Goal: Task Accomplishment & Management: Use online tool/utility

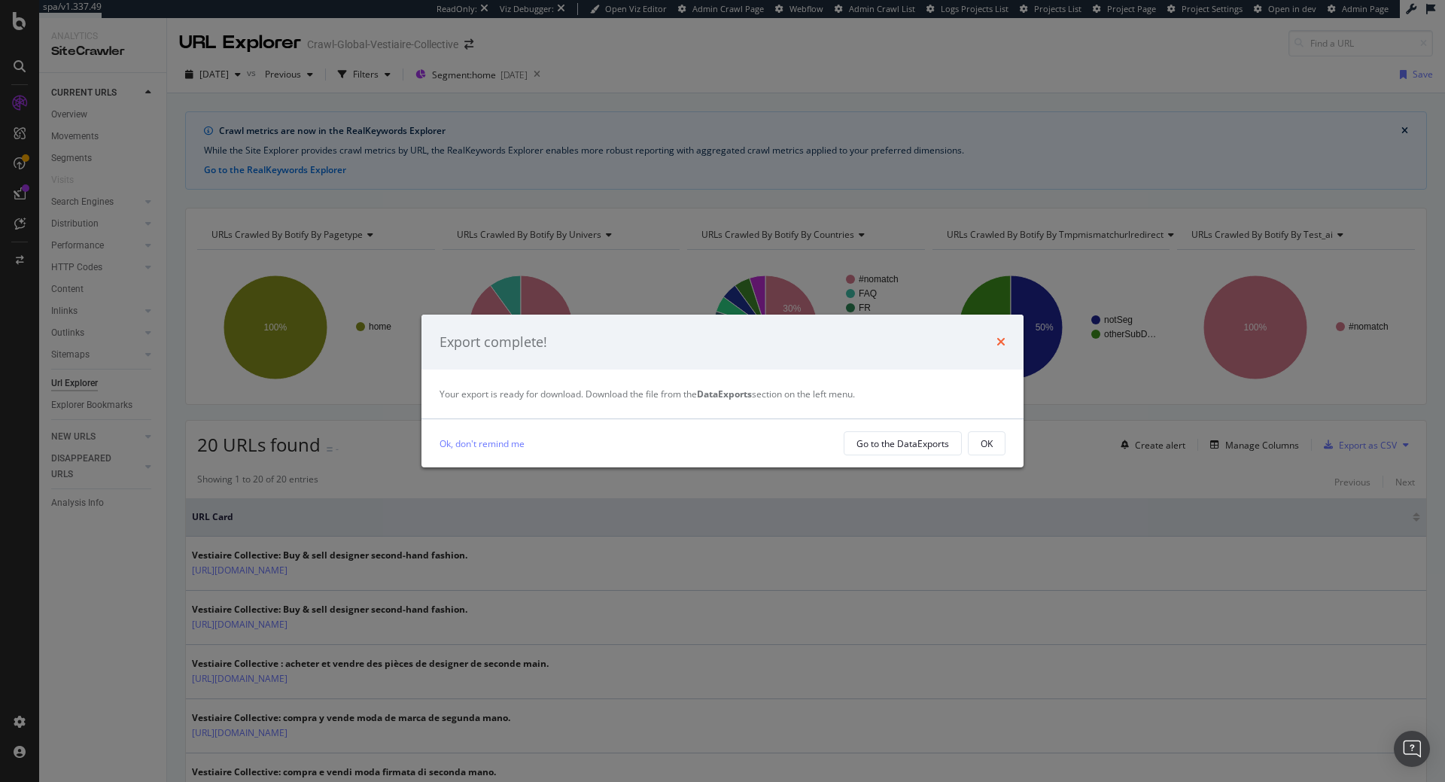
click at [997, 343] on icon "times" at bounding box center [1000, 342] width 9 height 12
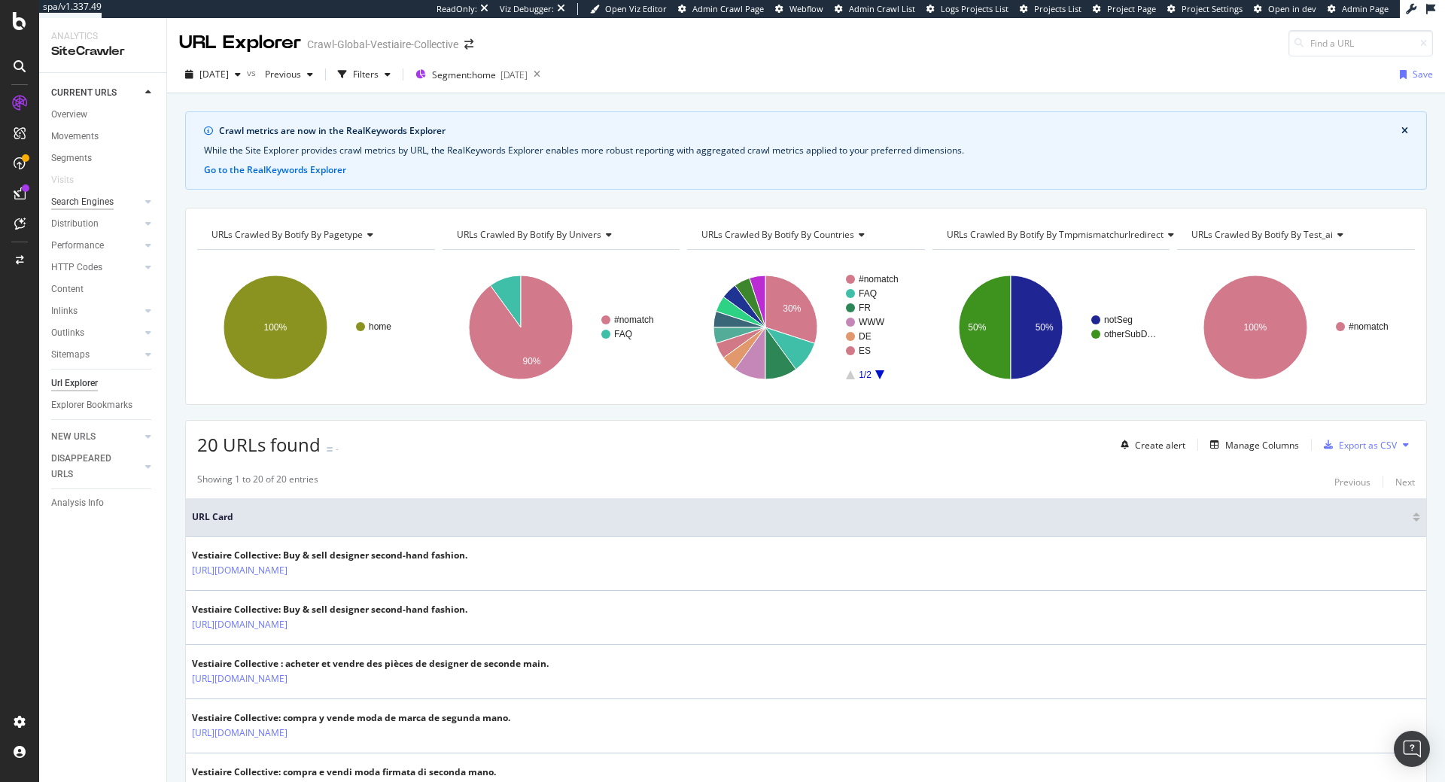
click at [100, 209] on div "Search Engines" at bounding box center [82, 202] width 62 height 16
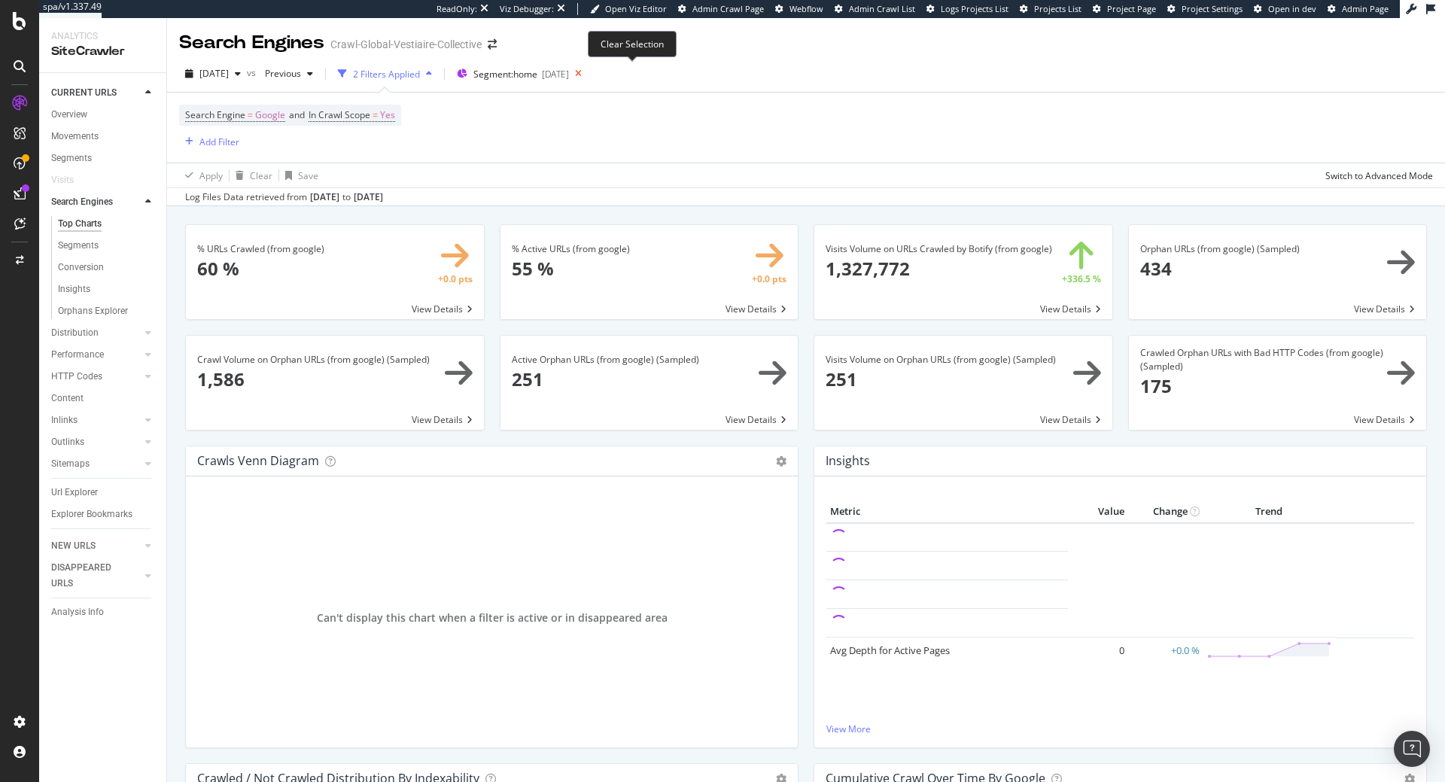
click at [588, 72] on icon at bounding box center [578, 73] width 19 height 21
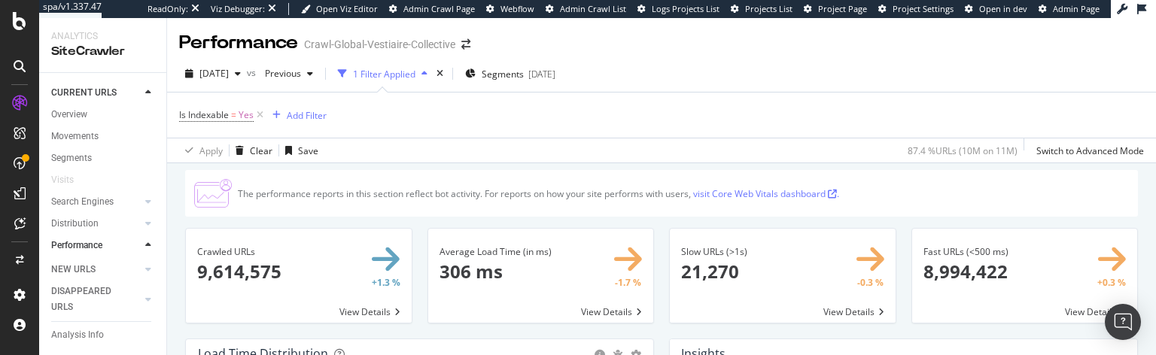
scroll to position [245, 0]
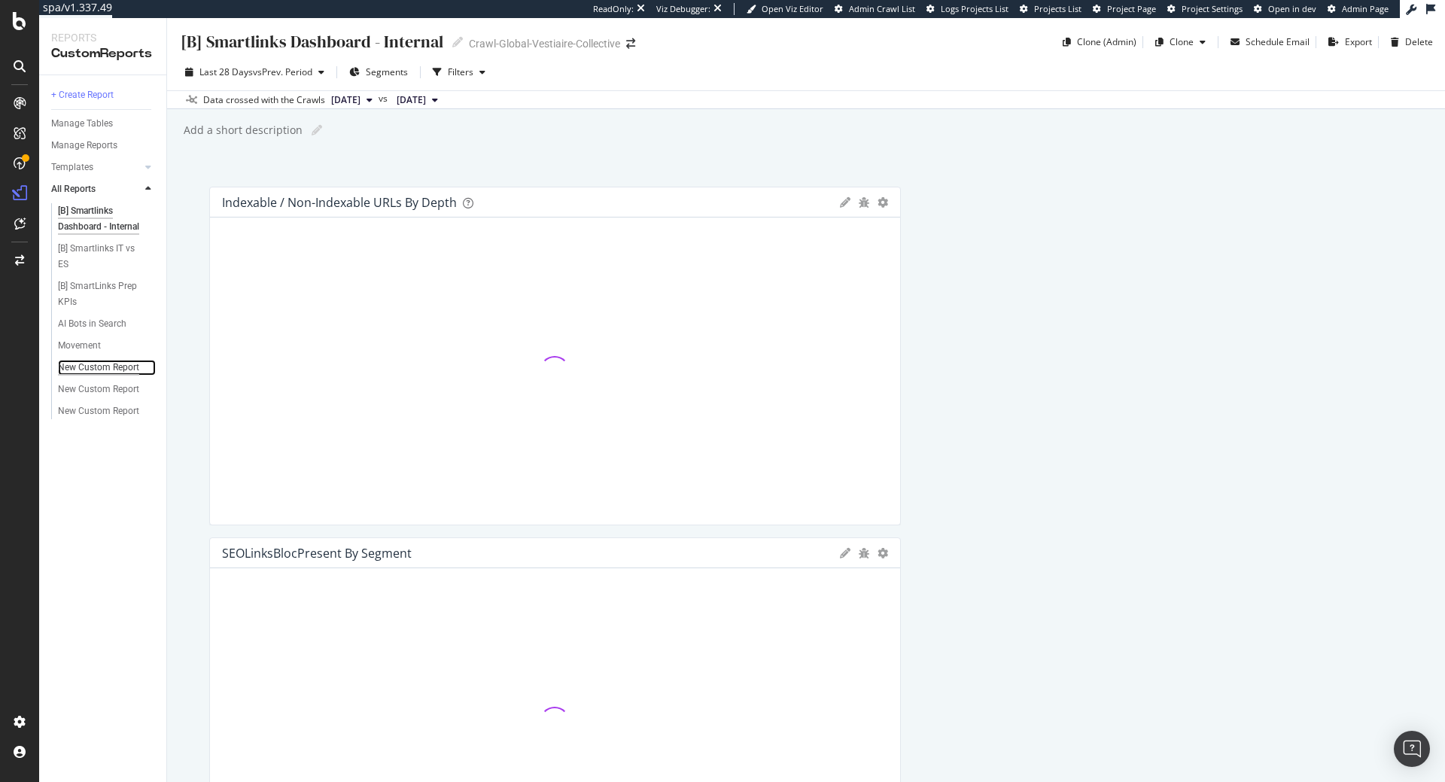
click at [120, 365] on div "New Custom Report" at bounding box center [98, 368] width 81 height 16
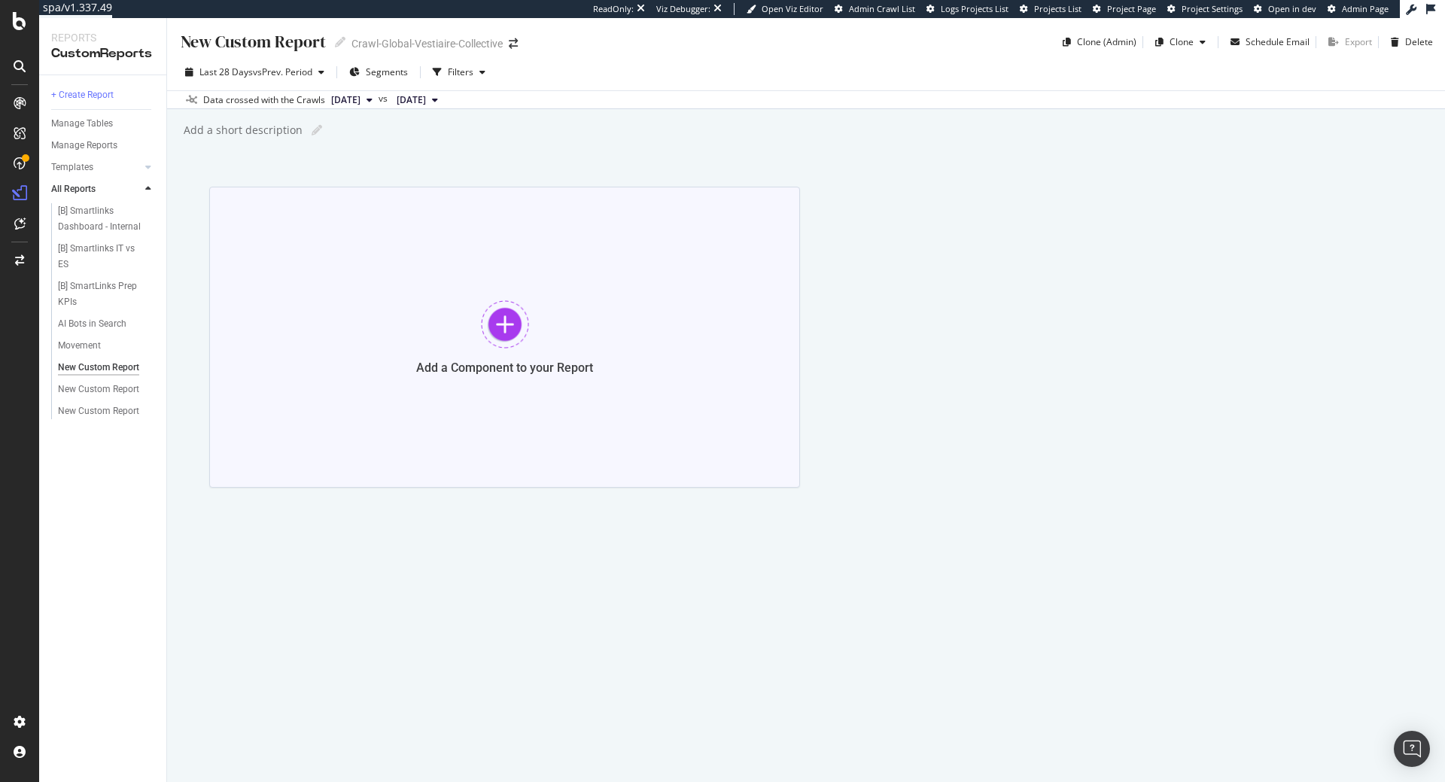
click at [518, 331] on div at bounding box center [505, 324] width 48 height 48
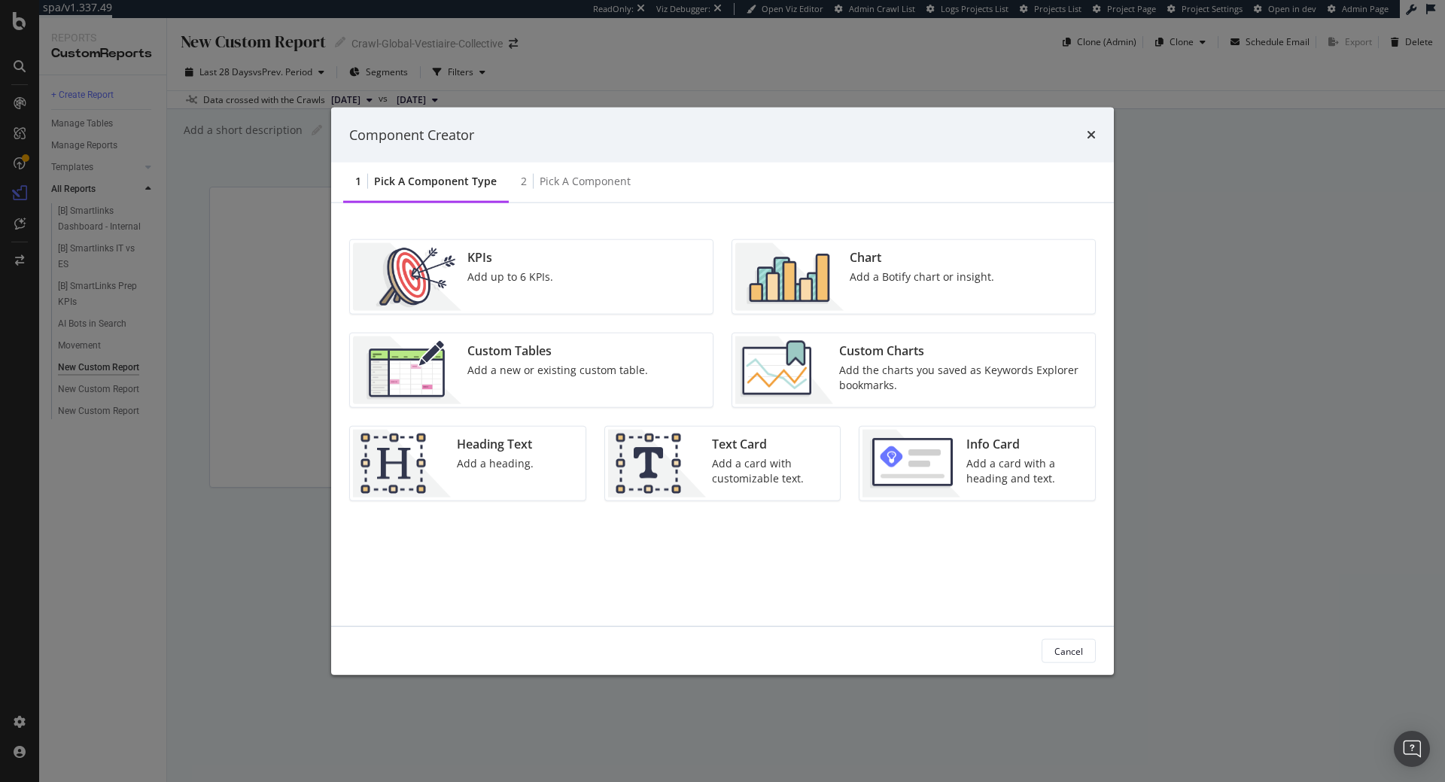
click at [511, 250] on div "KPIs" at bounding box center [510, 257] width 86 height 17
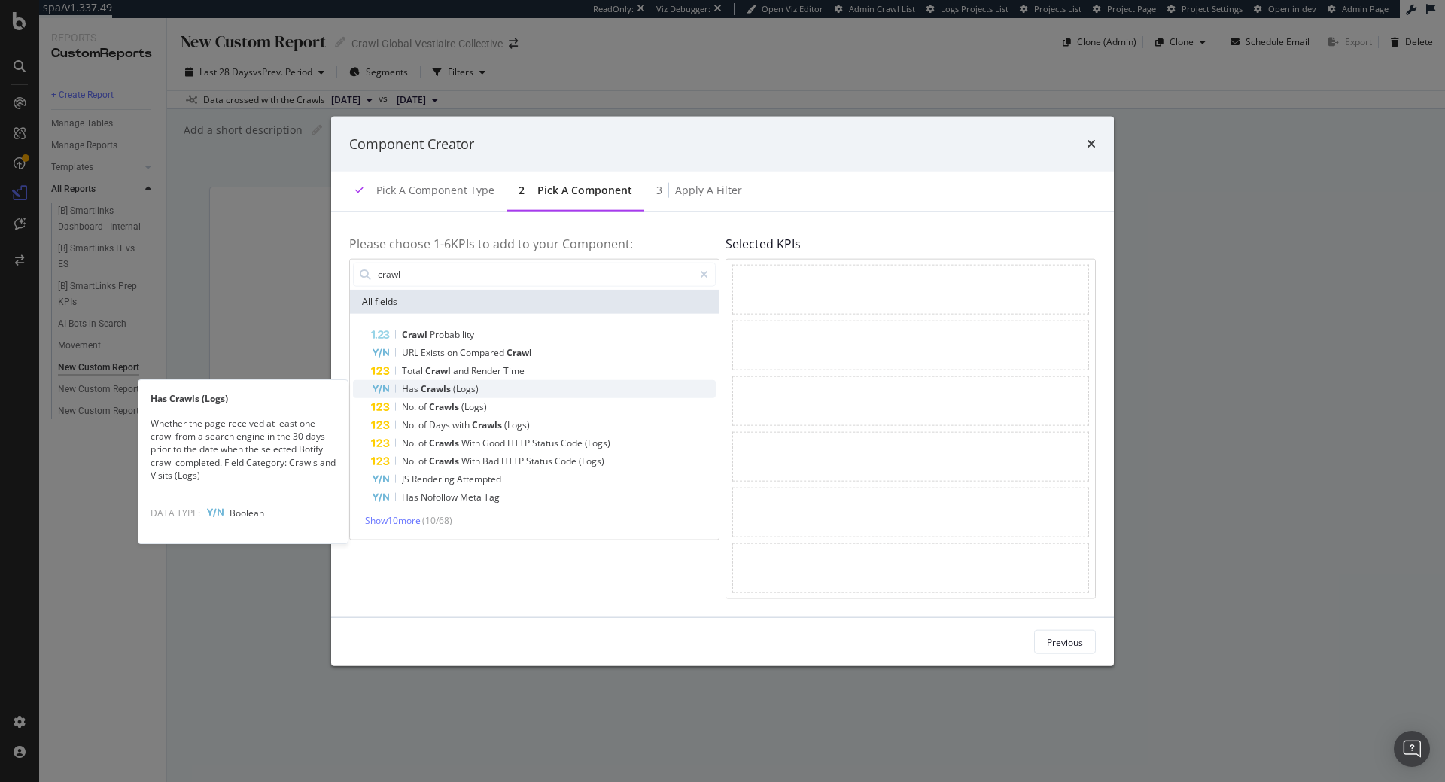
type input "crawl"
click at [508, 395] on div "Has Crawls (Logs)" at bounding box center [543, 388] width 345 height 18
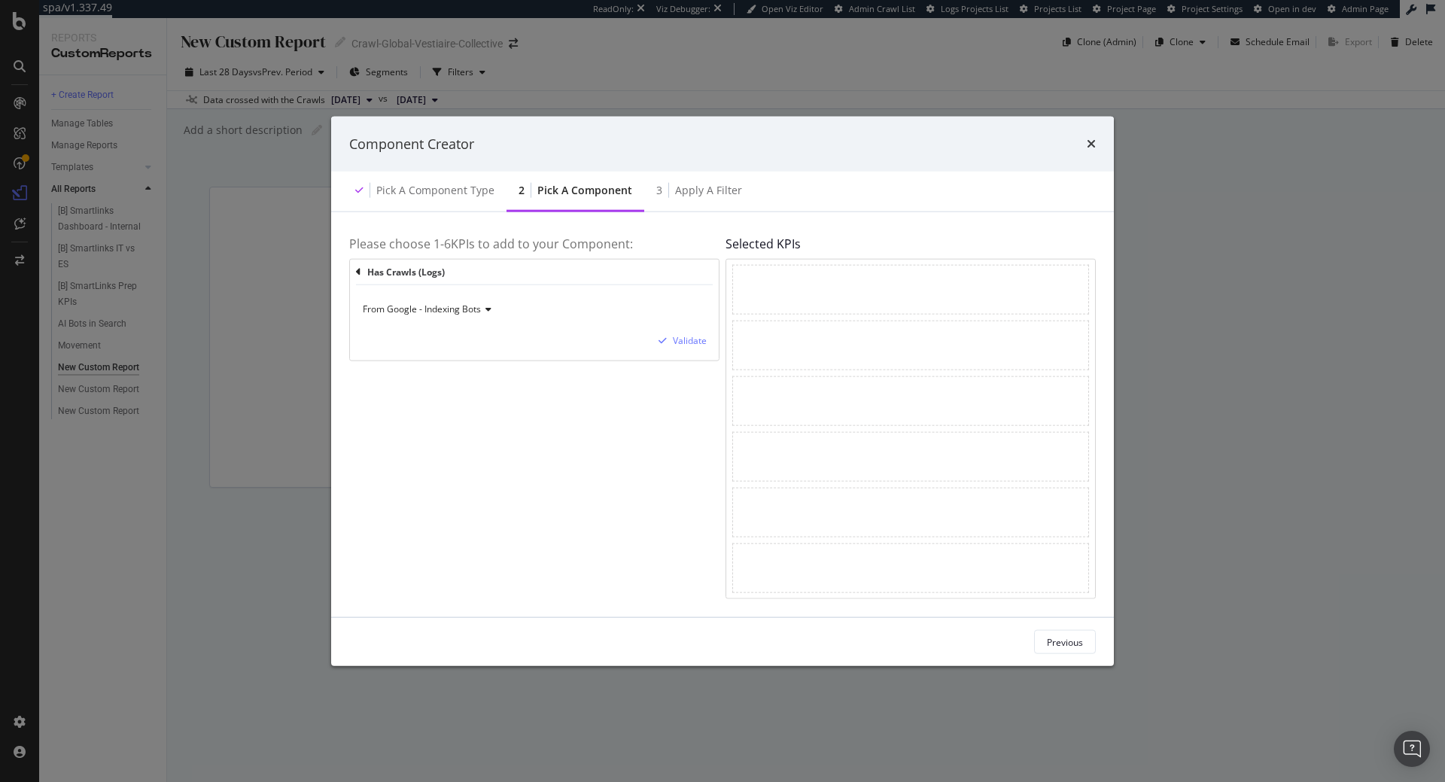
click at [446, 309] on span "From Google - Indexing Bots" at bounding box center [422, 308] width 118 height 13
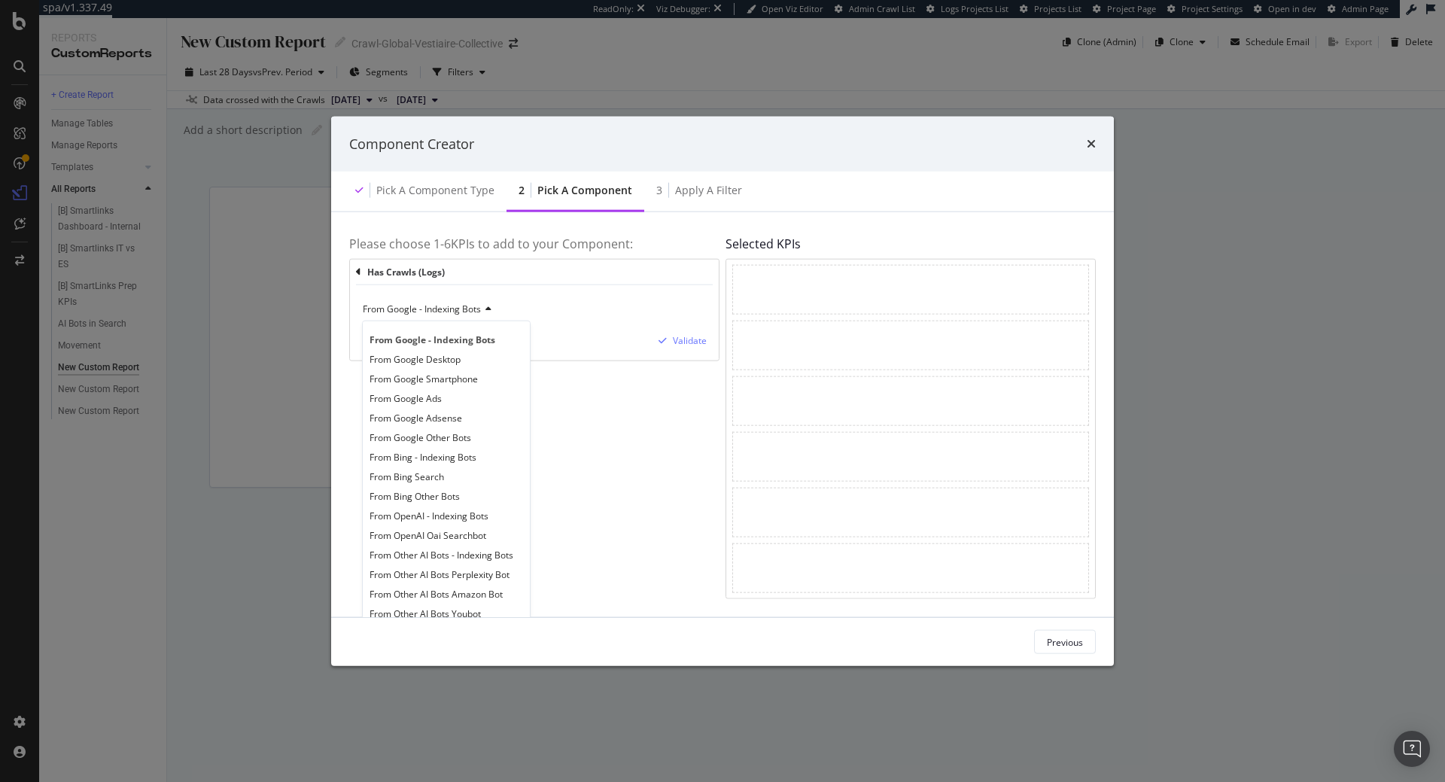
click at [515, 308] on div "From Google - Indexing Bots" at bounding box center [534, 309] width 345 height 24
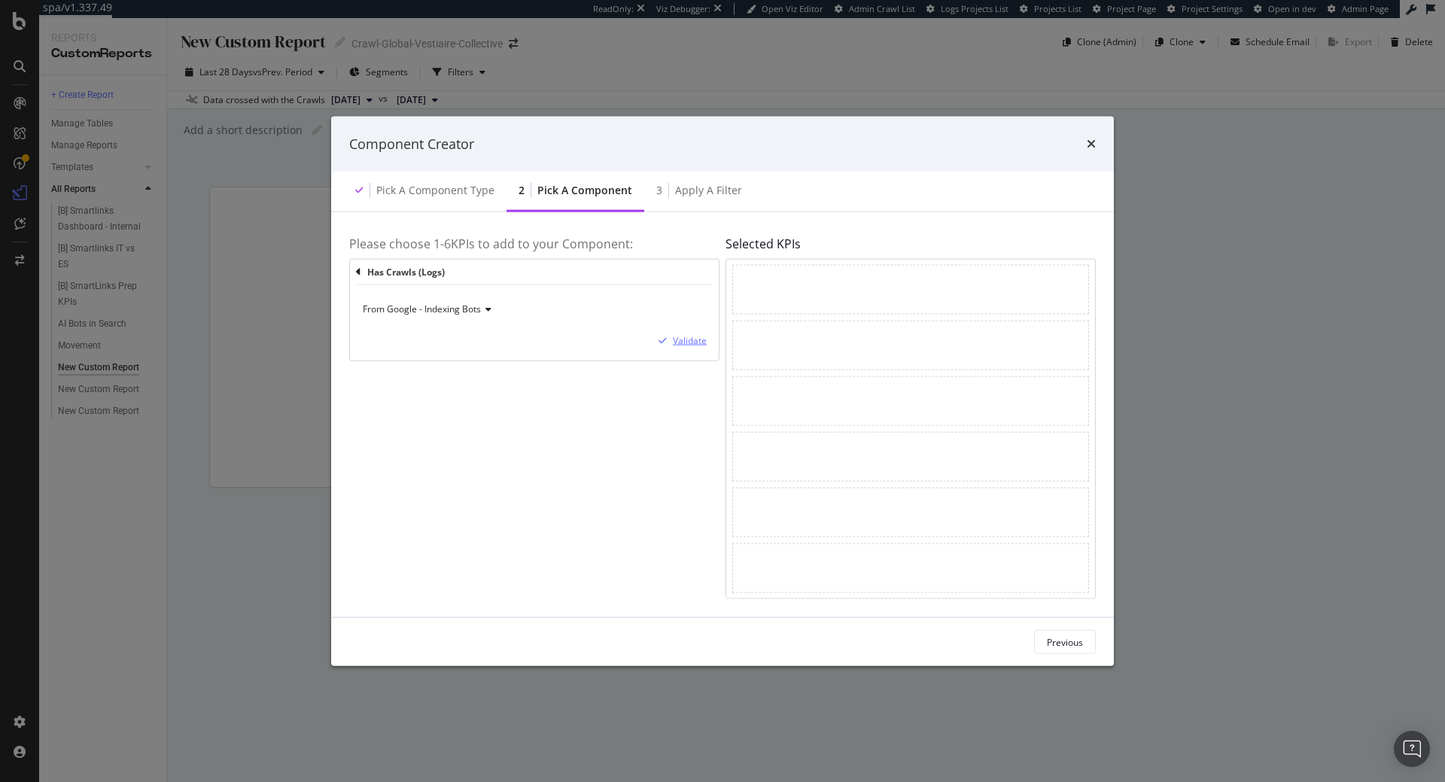
click at [692, 342] on div "Validate" at bounding box center [690, 340] width 34 height 13
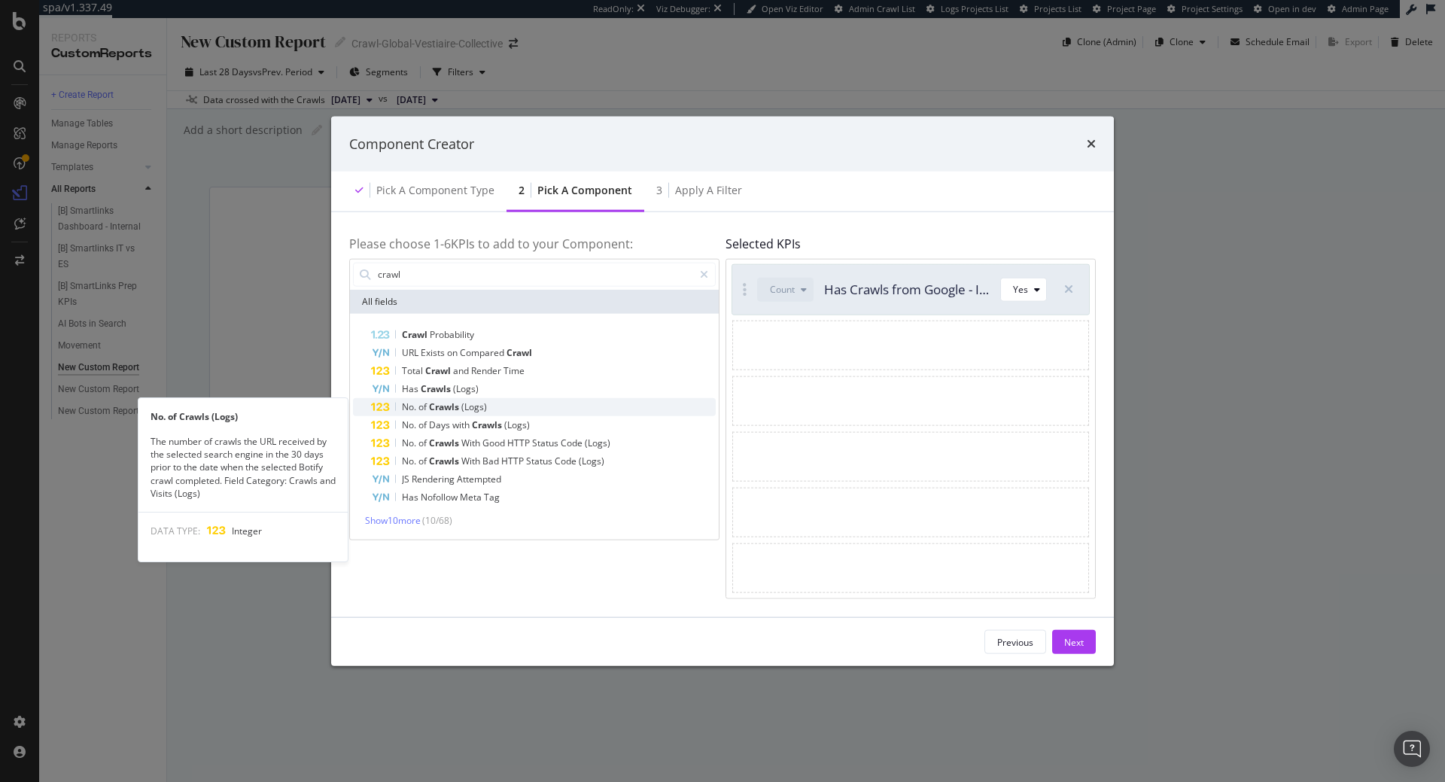
click at [447, 411] on span "Crawls" at bounding box center [445, 406] width 32 height 13
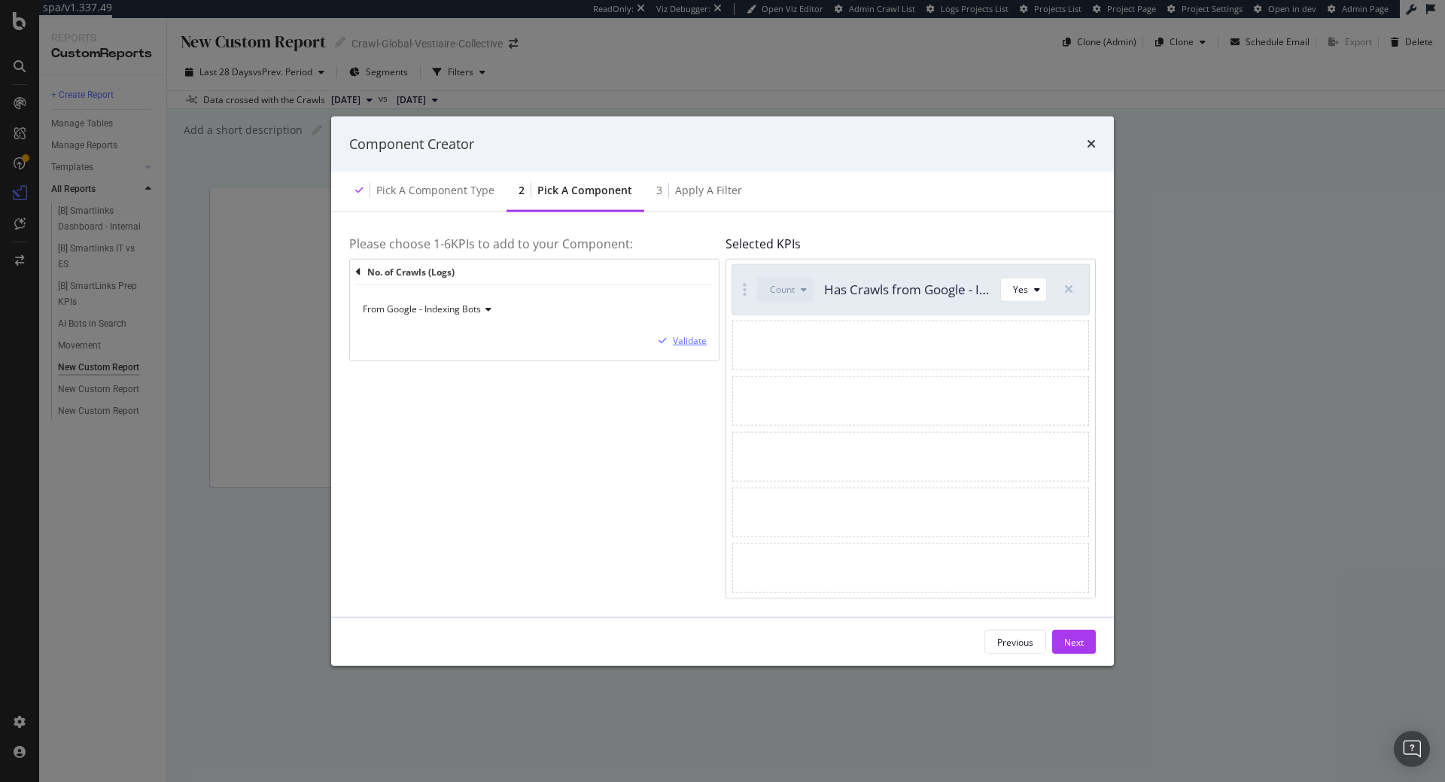
click at [664, 338] on icon "modal" at bounding box center [662, 340] width 8 height 9
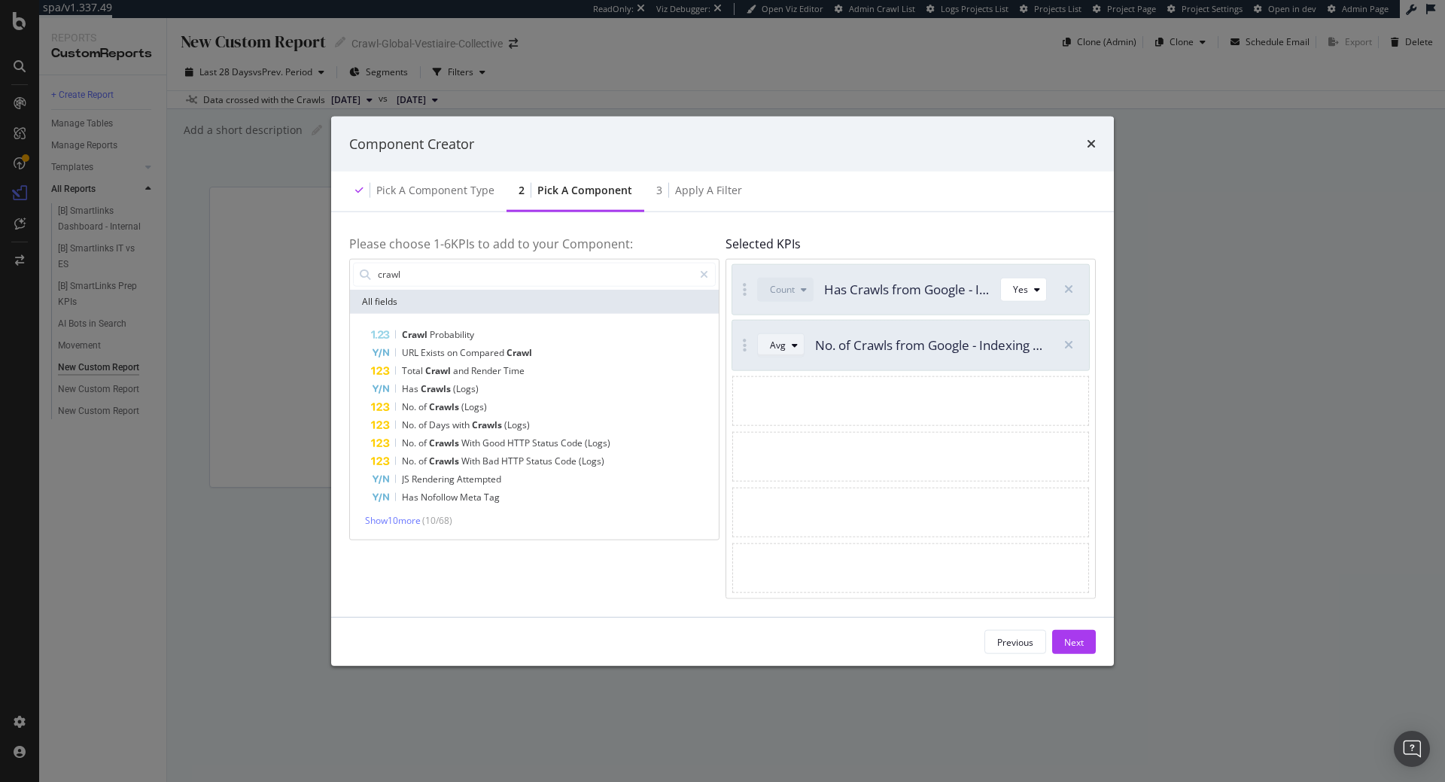
click at [780, 348] on div "Avg" at bounding box center [778, 345] width 16 height 9
click at [785, 391] on div "Sum" at bounding box center [785, 395] width 19 height 13
click at [1060, 632] on button "Next" at bounding box center [1074, 642] width 44 height 24
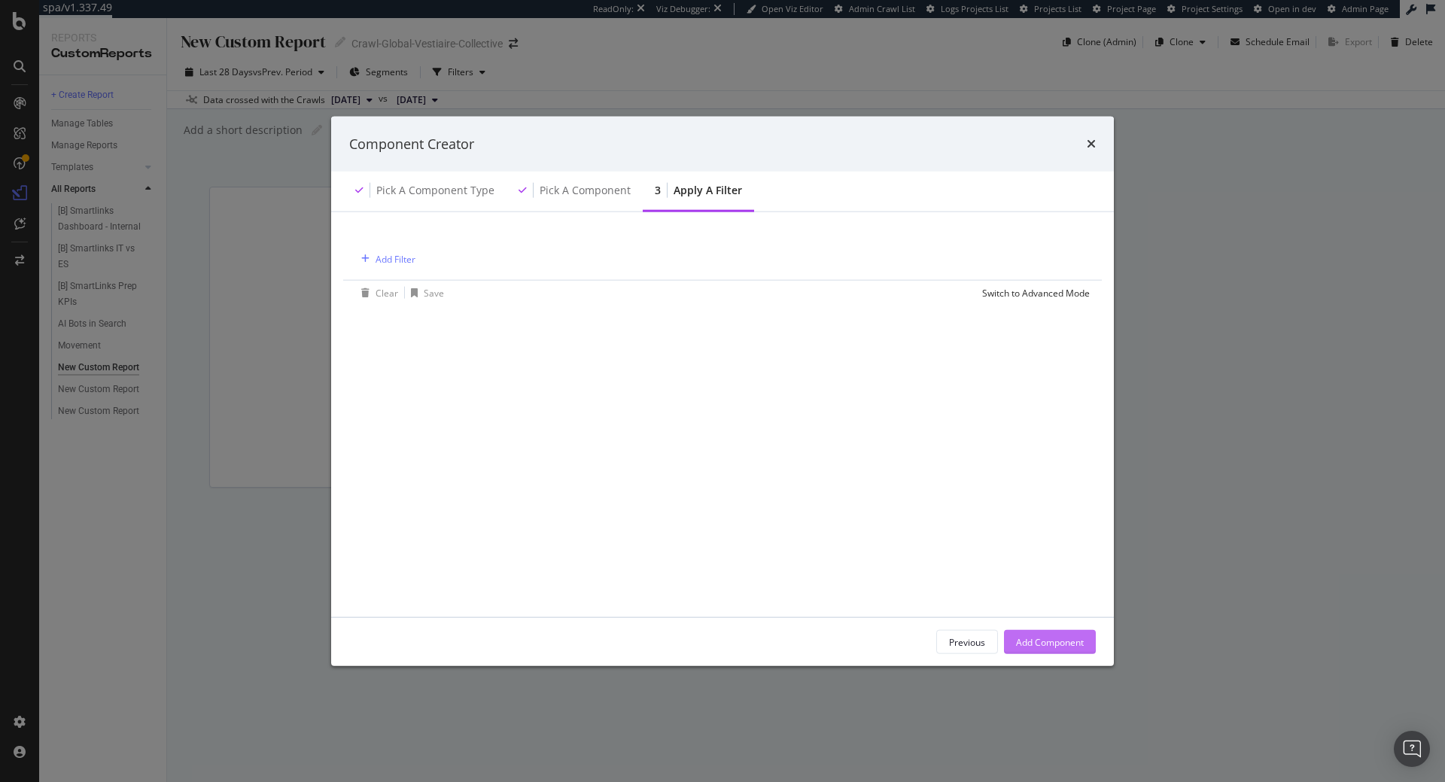
click at [1060, 632] on div "Add Component" at bounding box center [1050, 642] width 68 height 23
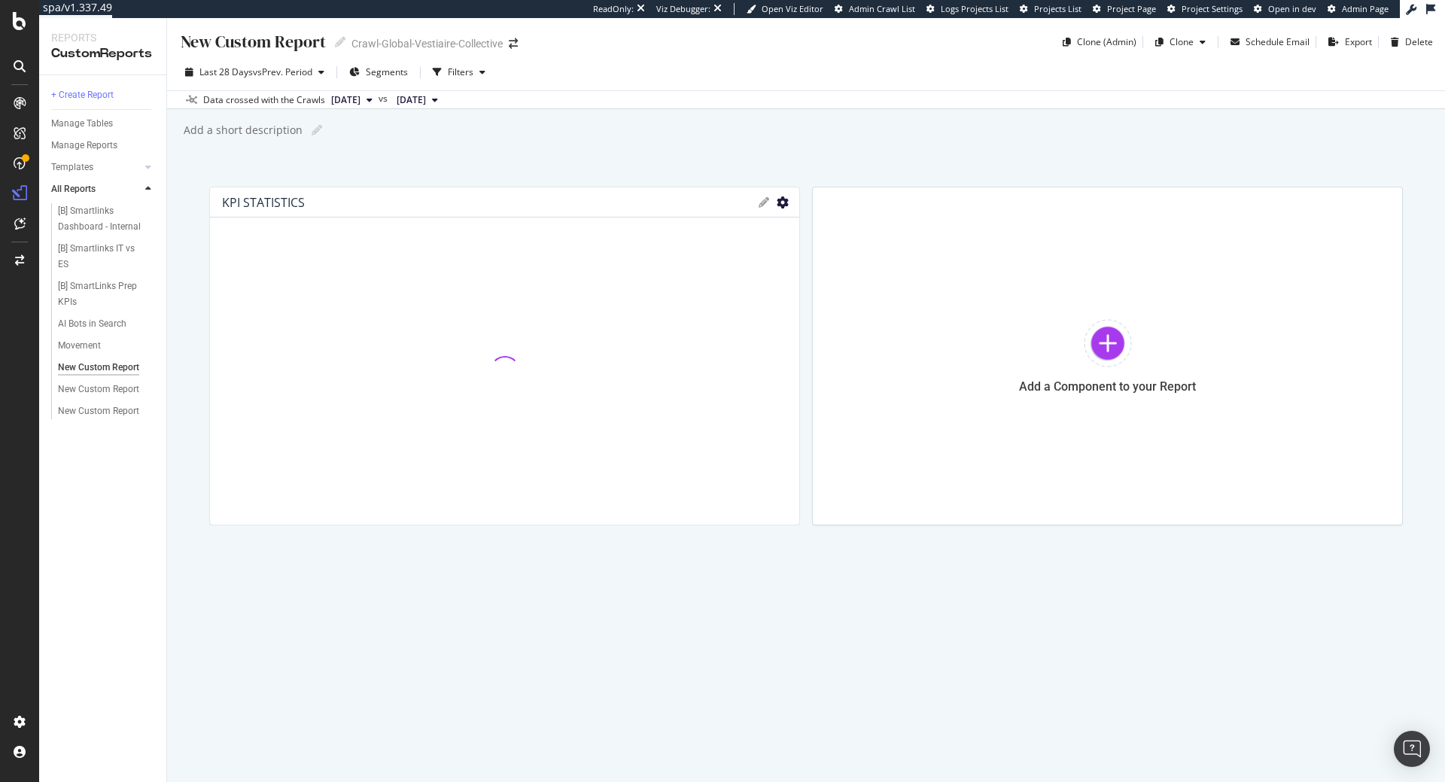
click at [780, 200] on icon "gear" at bounding box center [783, 202] width 12 height 12
click at [701, 162] on div "New Custom Report New Custom Report Crawl-Global-Vestiaire-Collective Clone (Ad…" at bounding box center [806, 400] width 1278 height 764
